Goal: Task Accomplishment & Management: Use online tool/utility

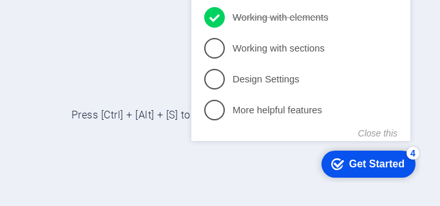
click at [428, 13] on div at bounding box center [220, 103] width 440 height 206
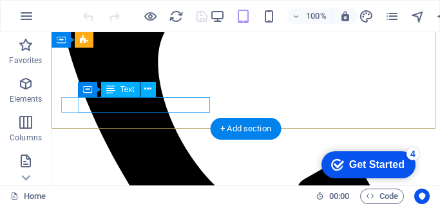
scroll to position [246, 0]
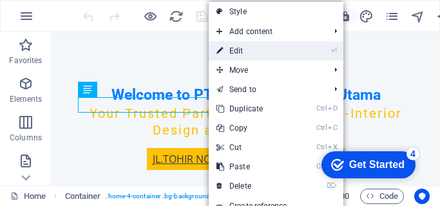
click at [238, 48] on link "⏎ Edit" at bounding box center [252, 50] width 86 height 19
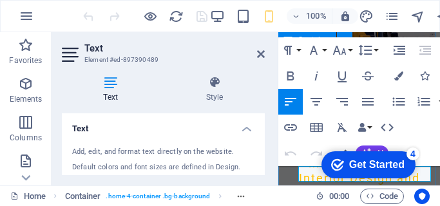
drag, startPoint x: 432, startPoint y: 41, endPoint x: 416, endPoint y: 63, distance: 27.6
drag, startPoint x: 434, startPoint y: 41, endPoint x: 325, endPoint y: 80, distance: 115.6
drag, startPoint x: 283, startPoint y: 43, endPoint x: 278, endPoint y: 80, distance: 37.7
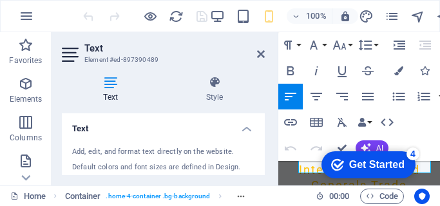
scroll to position [259, 0]
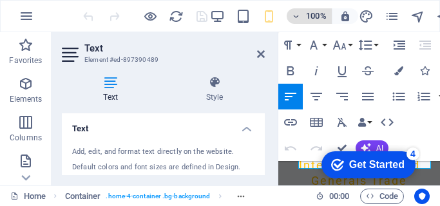
click at [296, 14] on icon "button" at bounding box center [296, 16] width 9 height 8
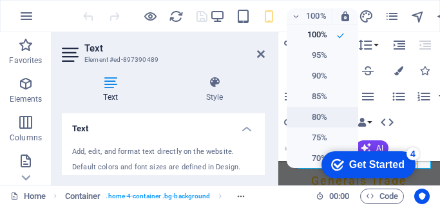
scroll to position [191, 0]
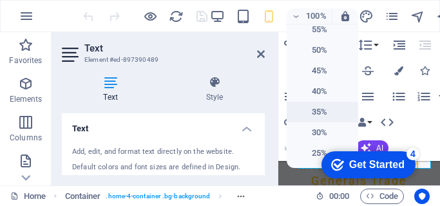
click at [317, 111] on h6 "35%" at bounding box center [311, 111] width 33 height 15
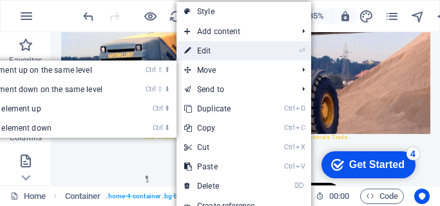
click at [212, 52] on link "⏎ Edit" at bounding box center [220, 50] width 86 height 19
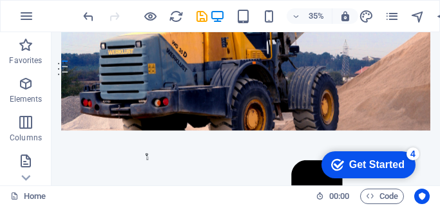
scroll to position [259, 0]
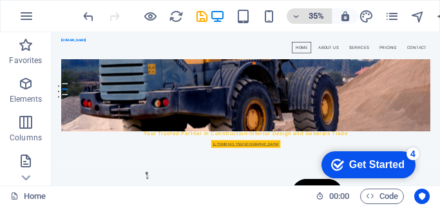
click at [298, 17] on icon "button" at bounding box center [296, 16] width 9 height 8
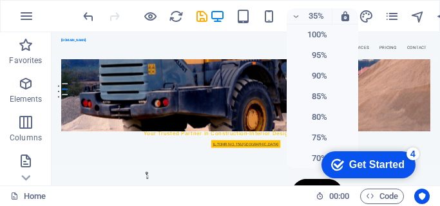
scroll to position [191, 0]
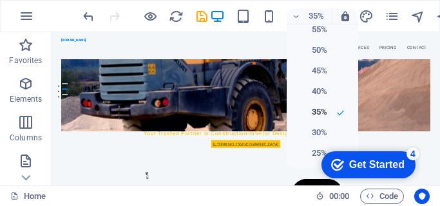
click at [314, 151] on div "checkmark Get Started 4 First Steps in the Editor Let's guide you through the t…" at bounding box center [366, 164] width 110 height 39
click at [316, 152] on div "checkmark Get Started 4 First Steps in the Editor Let's guide you through the t…" at bounding box center [366, 164] width 110 height 39
click at [317, 152] on div "checkmark Get Started 4 First Steps in the Editor Let's guide you through the t…" at bounding box center [366, 164] width 110 height 39
click at [418, 17] on div at bounding box center [220, 103] width 440 height 206
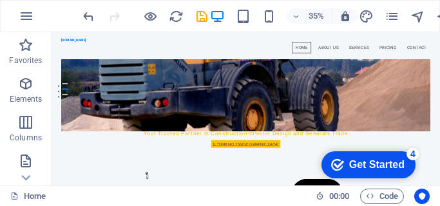
click at [385, 168] on div "Get Started" at bounding box center [376, 165] width 55 height 12
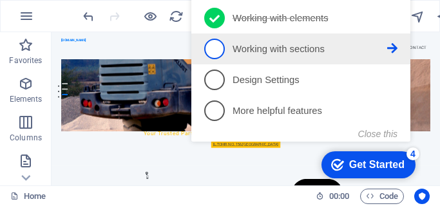
click at [286, 49] on p "Working with sections - incomplete" at bounding box center [310, 50] width 155 height 14
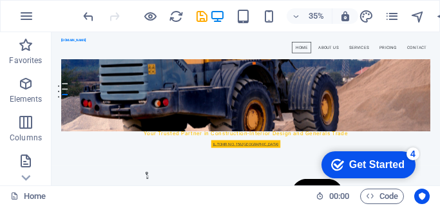
click at [374, 166] on div "Get Started" at bounding box center [376, 165] width 55 height 12
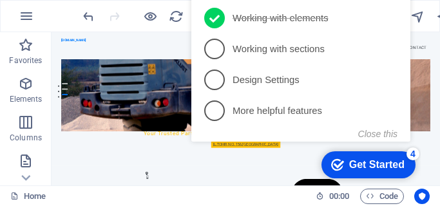
click at [418, 14] on div "checkmark Get Started 4 First Steps in the Editor Let's guide you through the t…" at bounding box center [303, 26] width 235 height 313
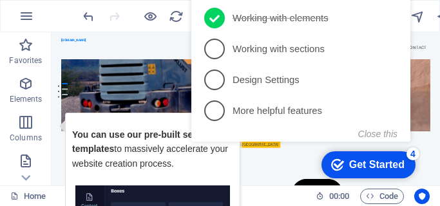
click at [420, 14] on div "checkmark Get Started 4 First Steps in the Editor Let's guide you through the t…" at bounding box center [303, 26] width 235 height 313
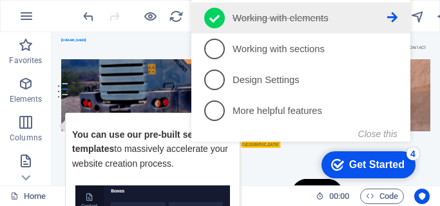
click at [391, 14] on icon at bounding box center [392, 17] width 10 height 10
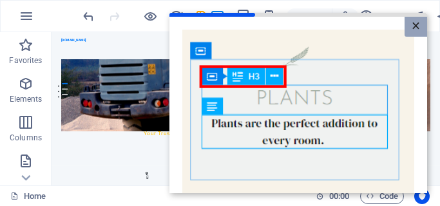
click at [416, 25] on link "×" at bounding box center [416, 27] width 23 height 20
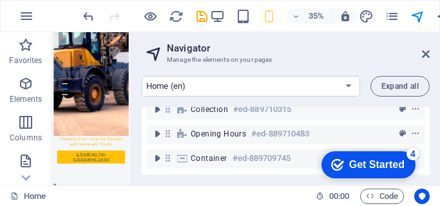
scroll to position [382, 0]
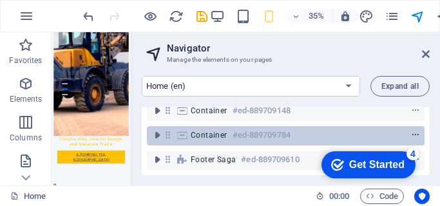
click at [414, 133] on icon "context-menu" at bounding box center [415, 135] width 9 height 9
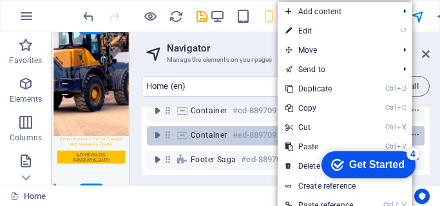
scroll to position [16467, 0]
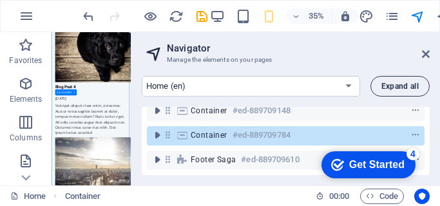
click at [417, 87] on span "Expand all" at bounding box center [400, 86] width 37 height 8
click at [412, 84] on span "Expand all" at bounding box center [400, 86] width 37 height 8
click at [427, 53] on icon at bounding box center [426, 54] width 8 height 10
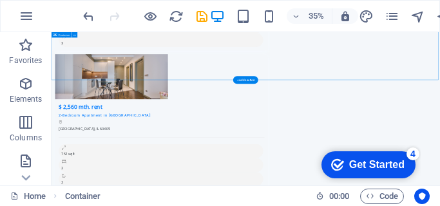
scroll to position [9620, 0]
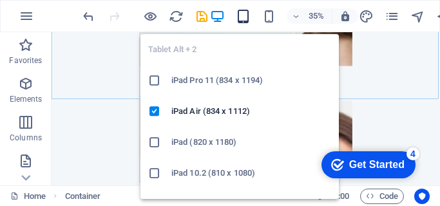
click at [239, 14] on icon "button" at bounding box center [243, 16] width 15 height 15
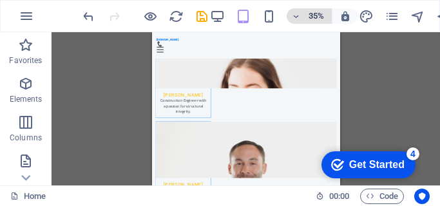
scroll to position [6848, 0]
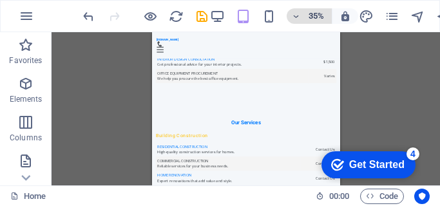
click at [300, 14] on icon "button" at bounding box center [296, 16] width 9 height 8
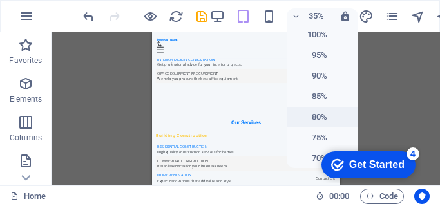
scroll to position [191, 0]
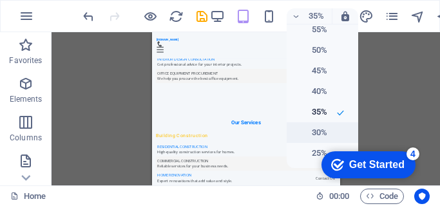
click at [320, 134] on h6 "30%" at bounding box center [311, 132] width 33 height 15
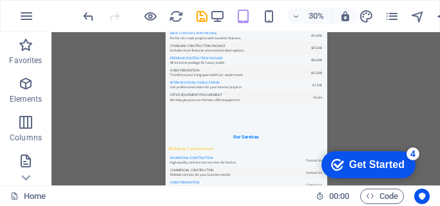
scroll to position [6959, 0]
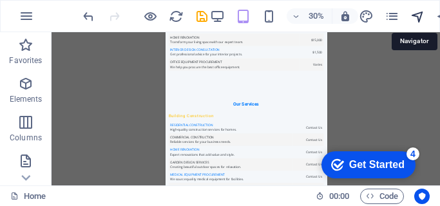
click at [258, 26] on icon "navigator" at bounding box center [136, 33] width 243 height 14
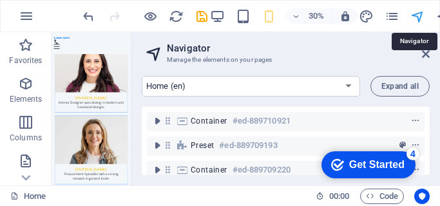
scroll to position [6908, 0]
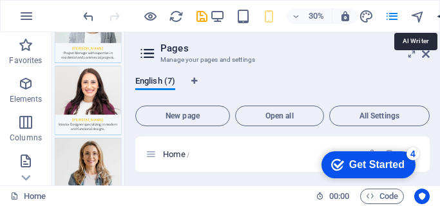
select select "English"
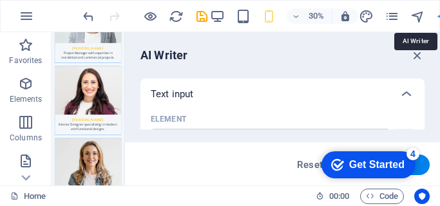
scroll to position [0, 0]
click at [416, 56] on icon "button" at bounding box center [418, 55] width 14 height 14
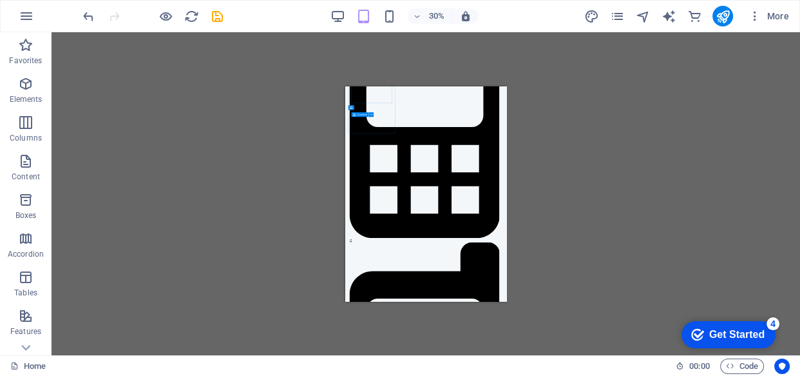
scroll to position [1445, 0]
